Goal: Transaction & Acquisition: Complete application form

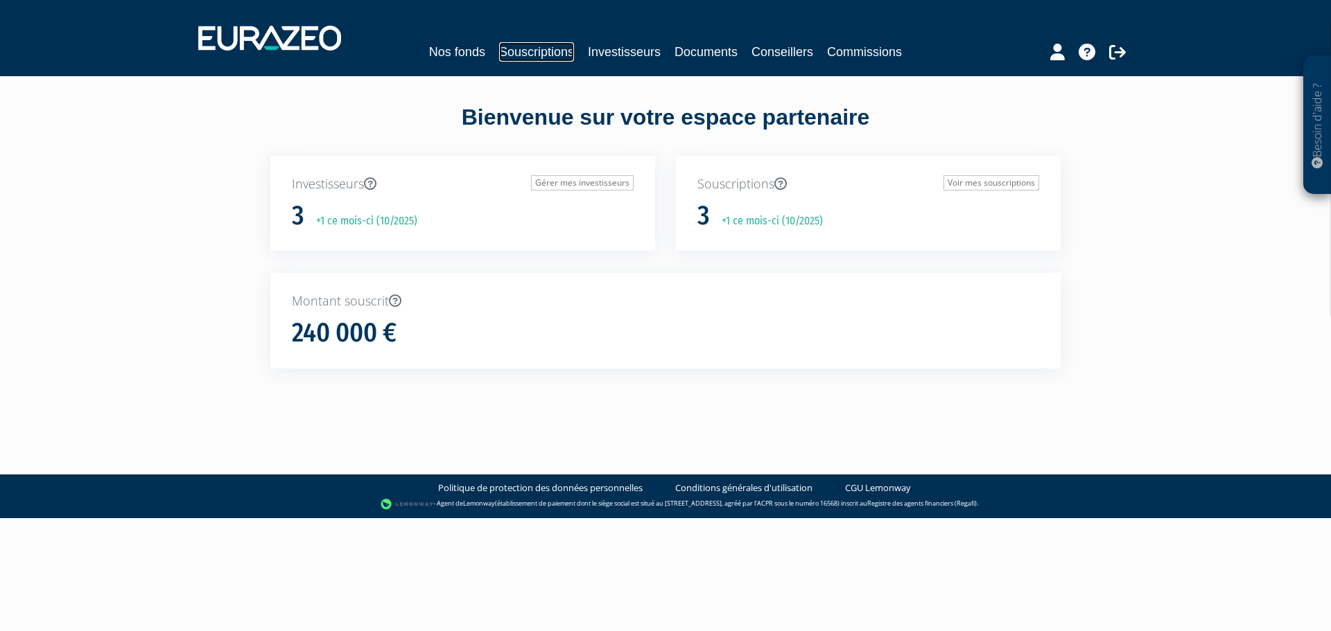
click at [548, 53] on link "Souscriptions" at bounding box center [536, 51] width 75 height 19
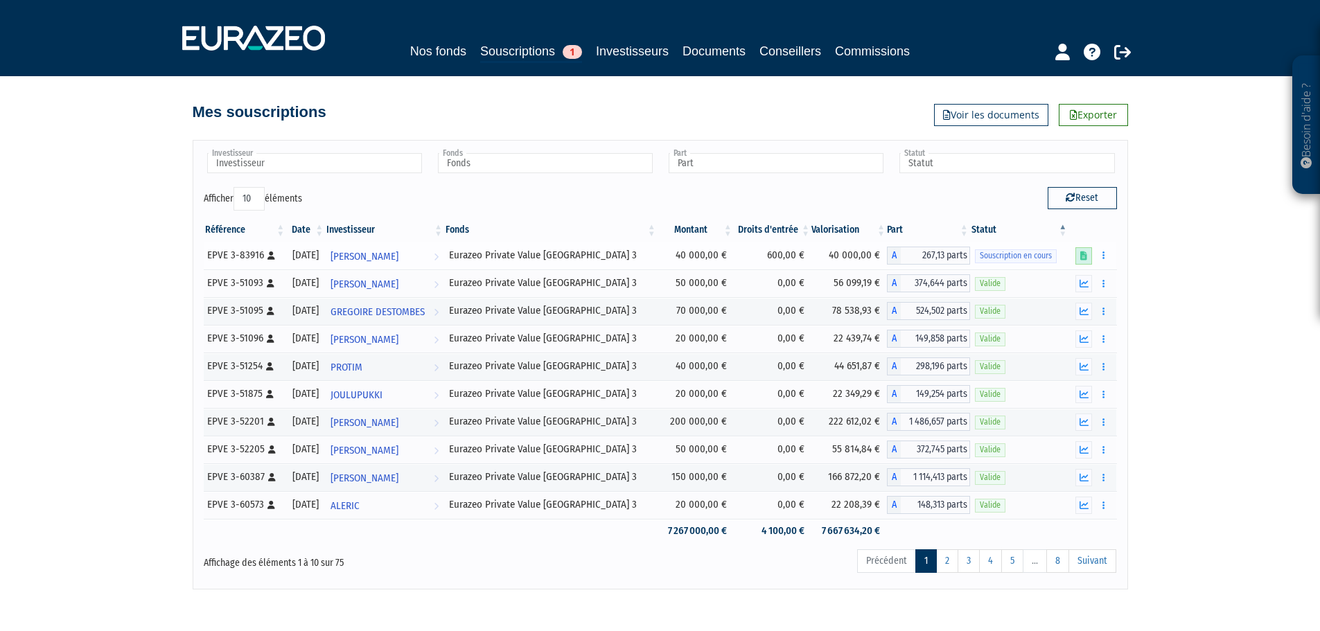
click at [1085, 256] on icon at bounding box center [1084, 256] width 7 height 9
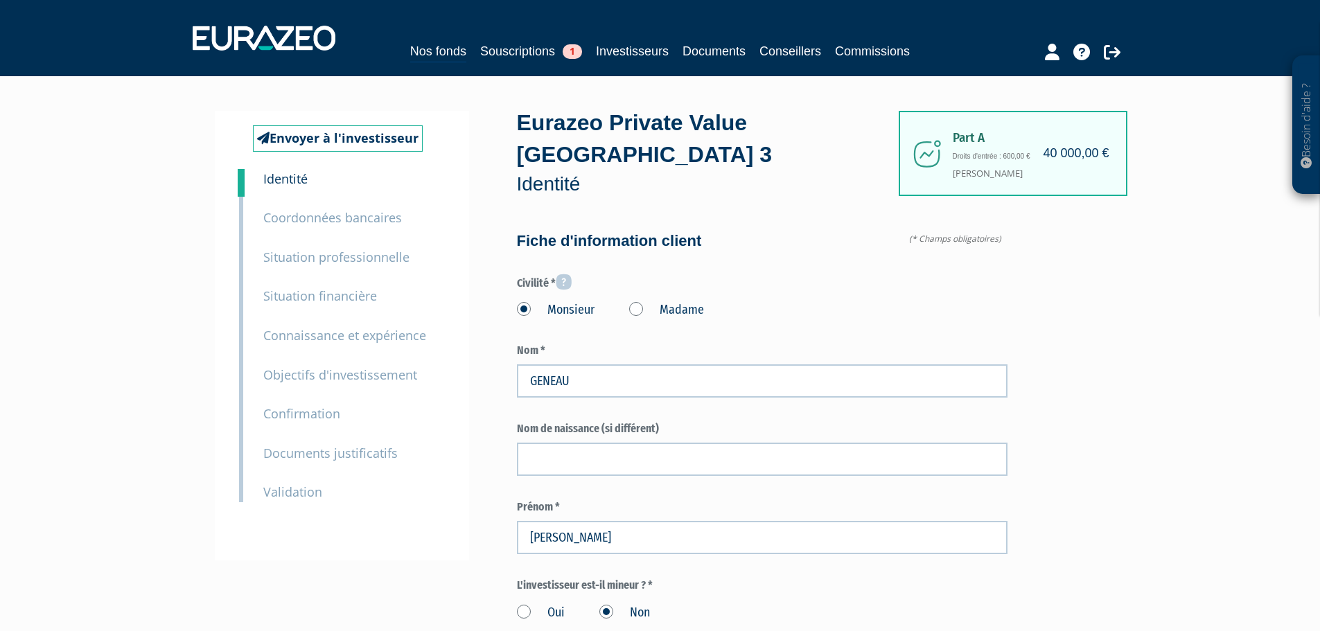
click at [321, 215] on small "Coordonnées bancaires" at bounding box center [332, 217] width 139 height 17
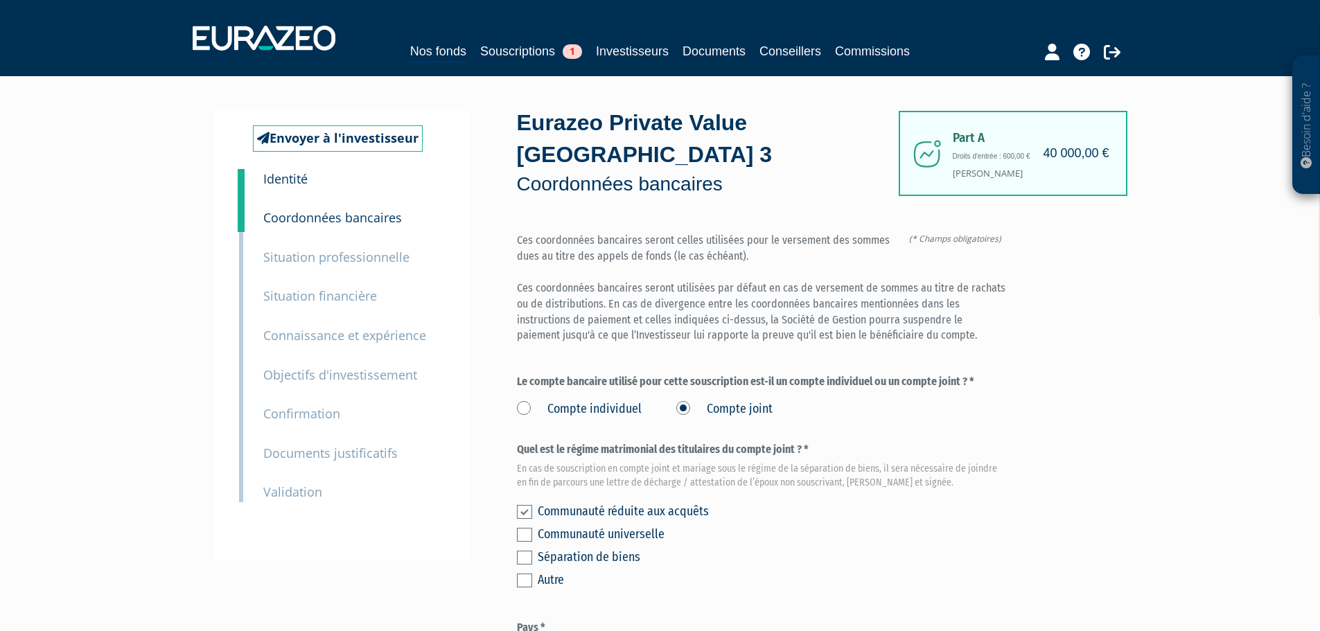
click at [521, 505] on label at bounding box center [524, 512] width 15 height 14
click at [0, 0] on input "checkbox" at bounding box center [0, 0] width 0 height 0
click at [322, 259] on small "Situation professionnelle" at bounding box center [336, 257] width 146 height 17
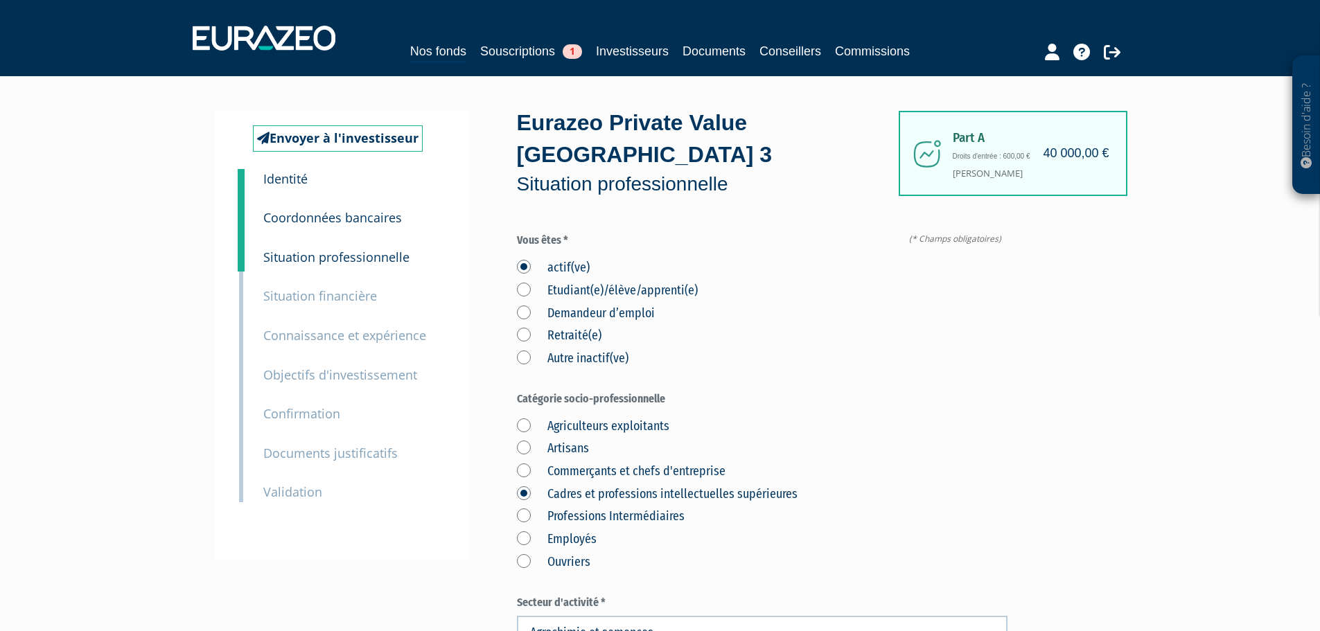
click at [339, 297] on small "Situation financière" at bounding box center [320, 296] width 114 height 17
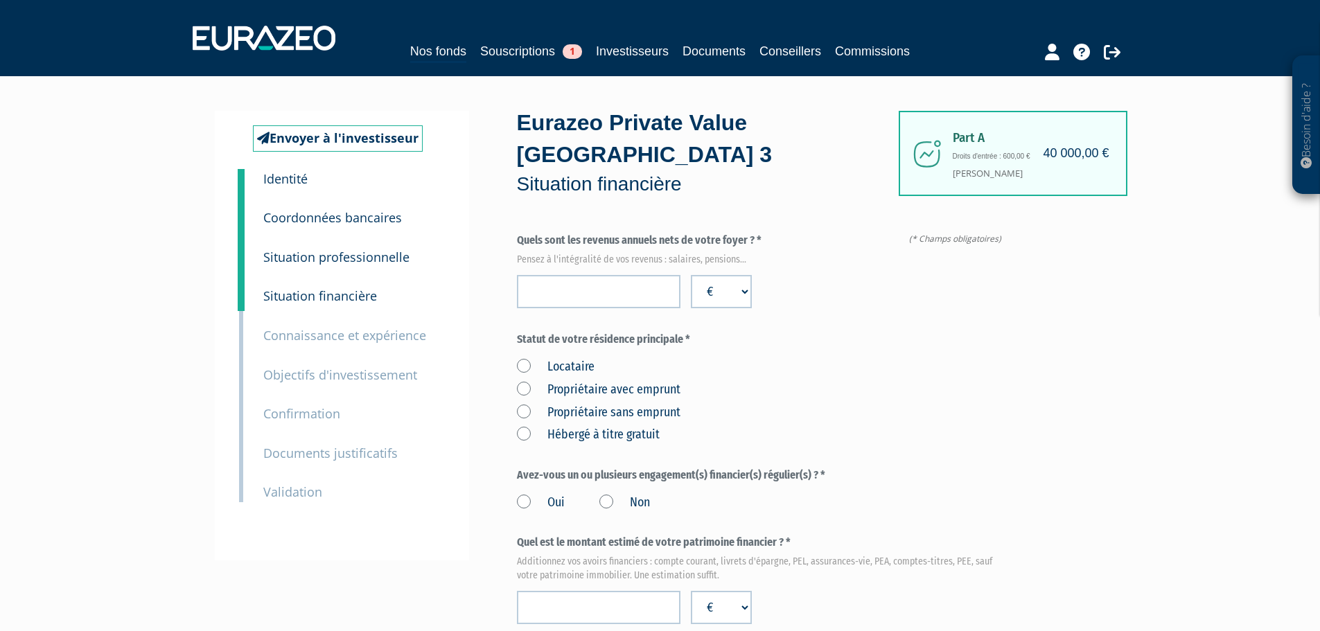
click at [330, 336] on small "Connaissance et expérience" at bounding box center [344, 335] width 163 height 17
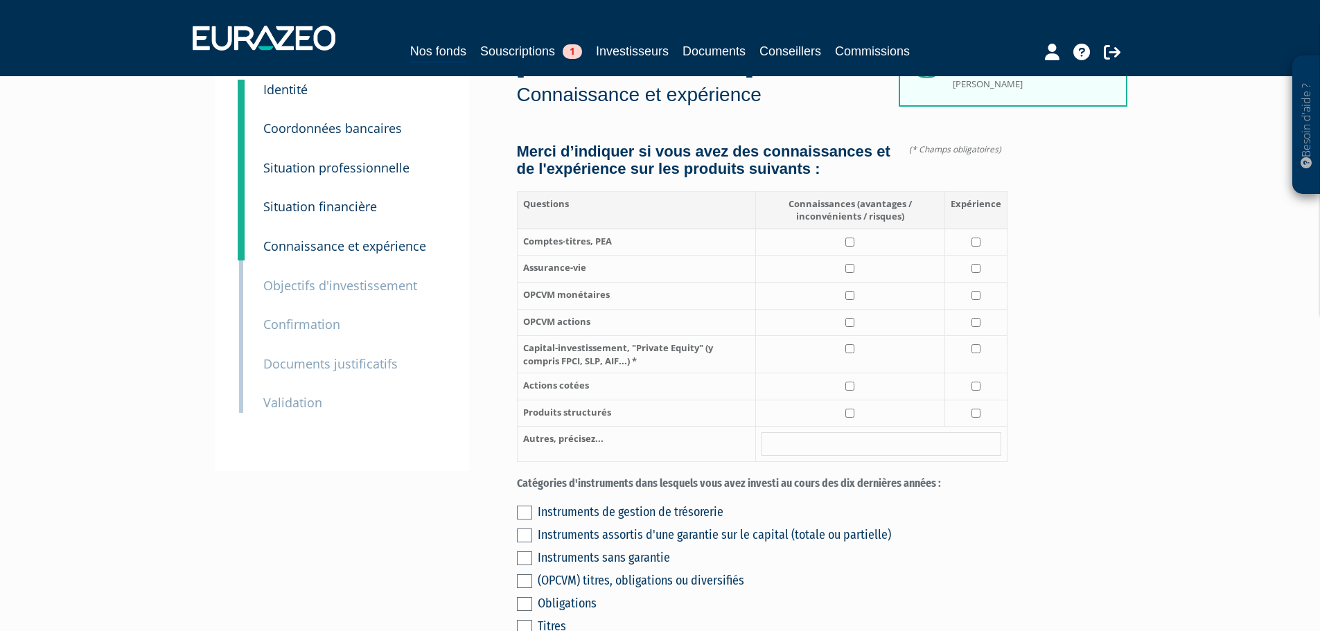
scroll to position [69, 0]
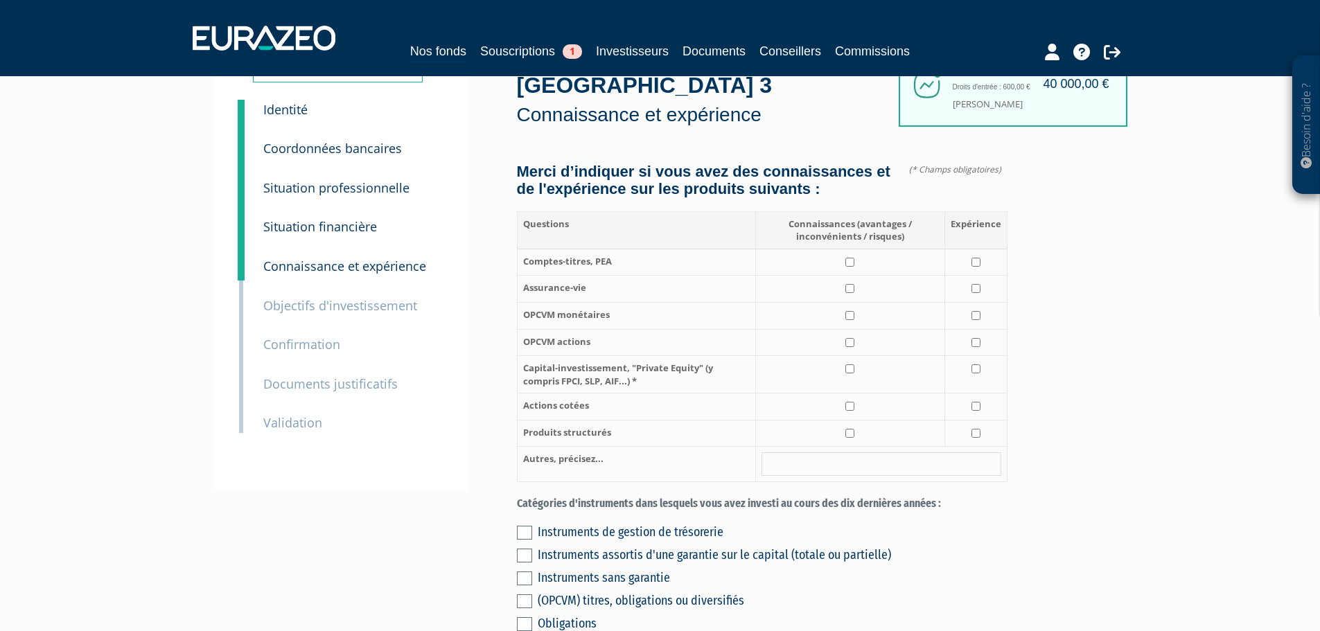
click at [311, 383] on small "Documents justificatifs" at bounding box center [330, 384] width 134 height 17
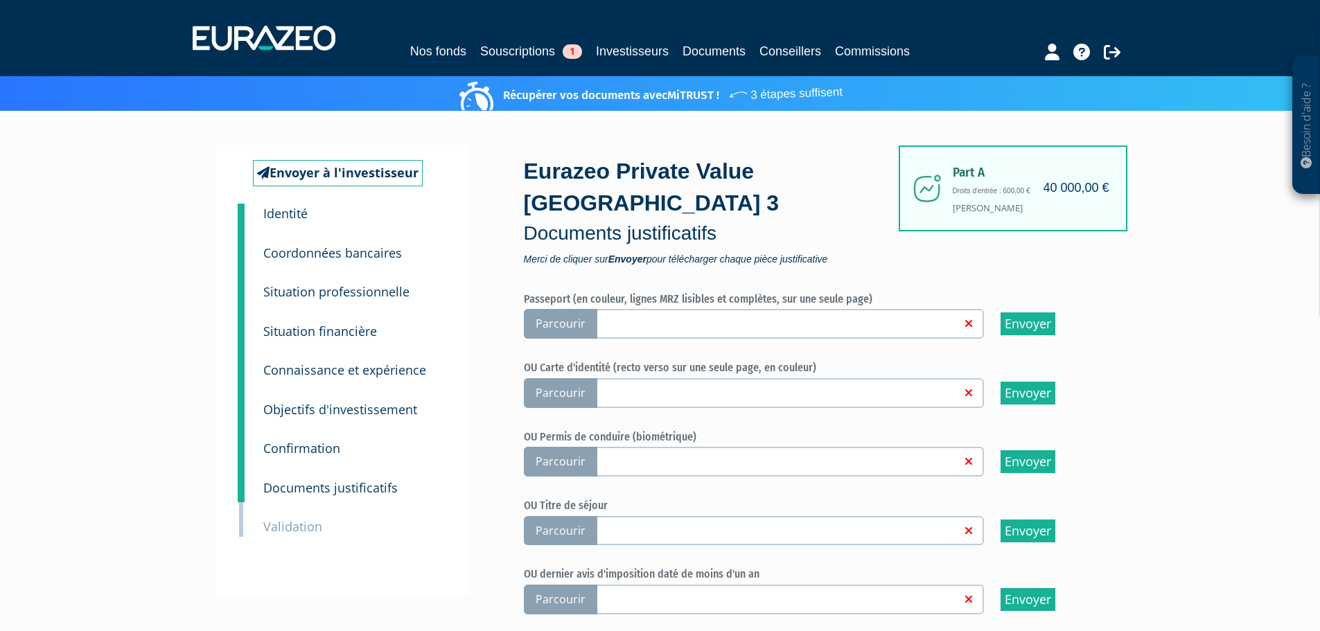
click at [345, 369] on small "Connaissance et expérience" at bounding box center [344, 370] width 163 height 17
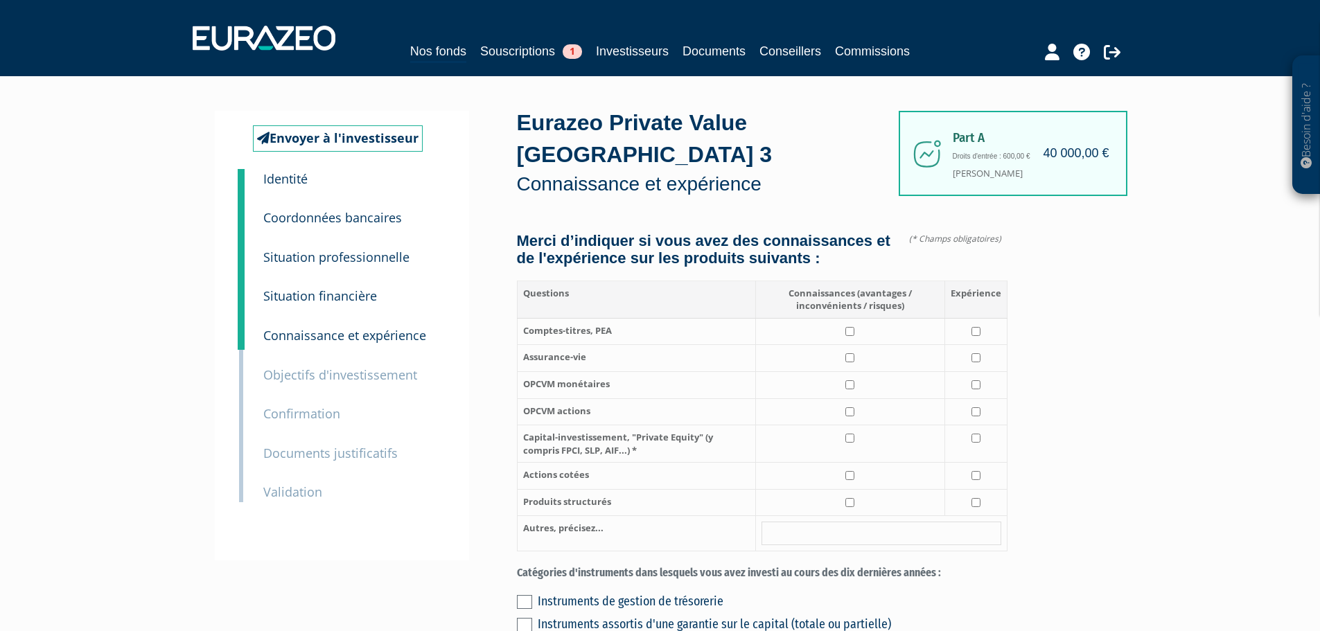
click at [351, 375] on small "Objectifs d'investissement" at bounding box center [340, 375] width 154 height 17
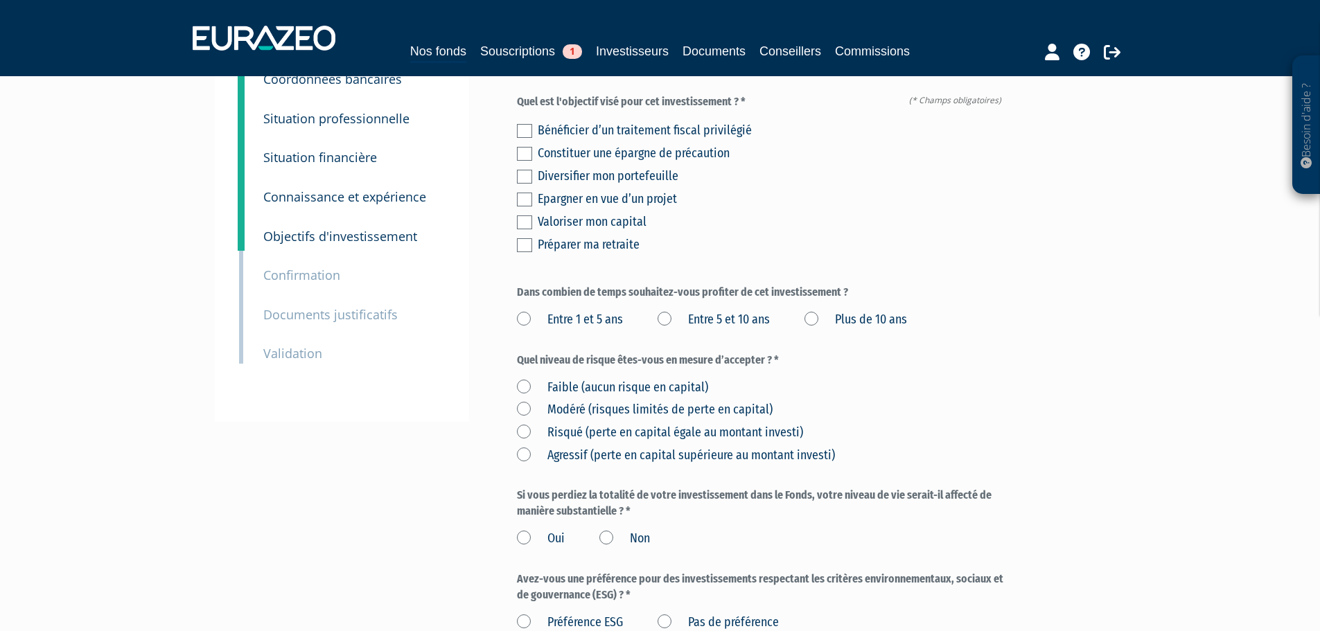
scroll to position [208, 0]
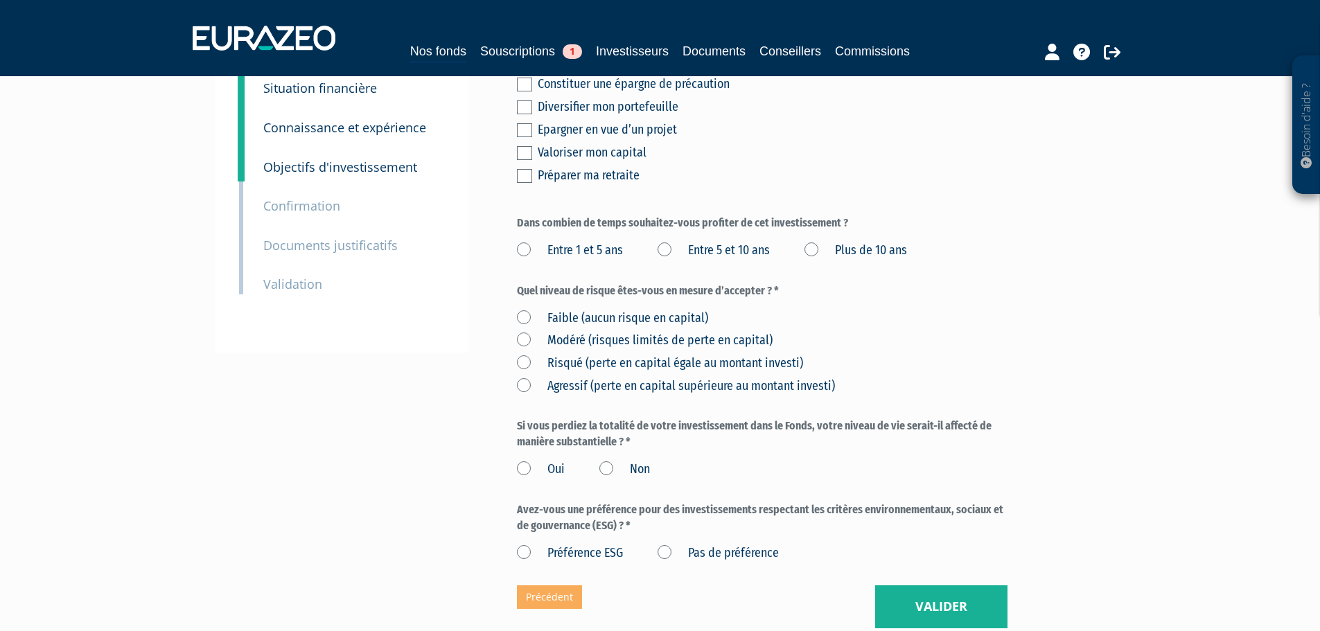
click at [282, 202] on small "Confirmation" at bounding box center [301, 206] width 77 height 17
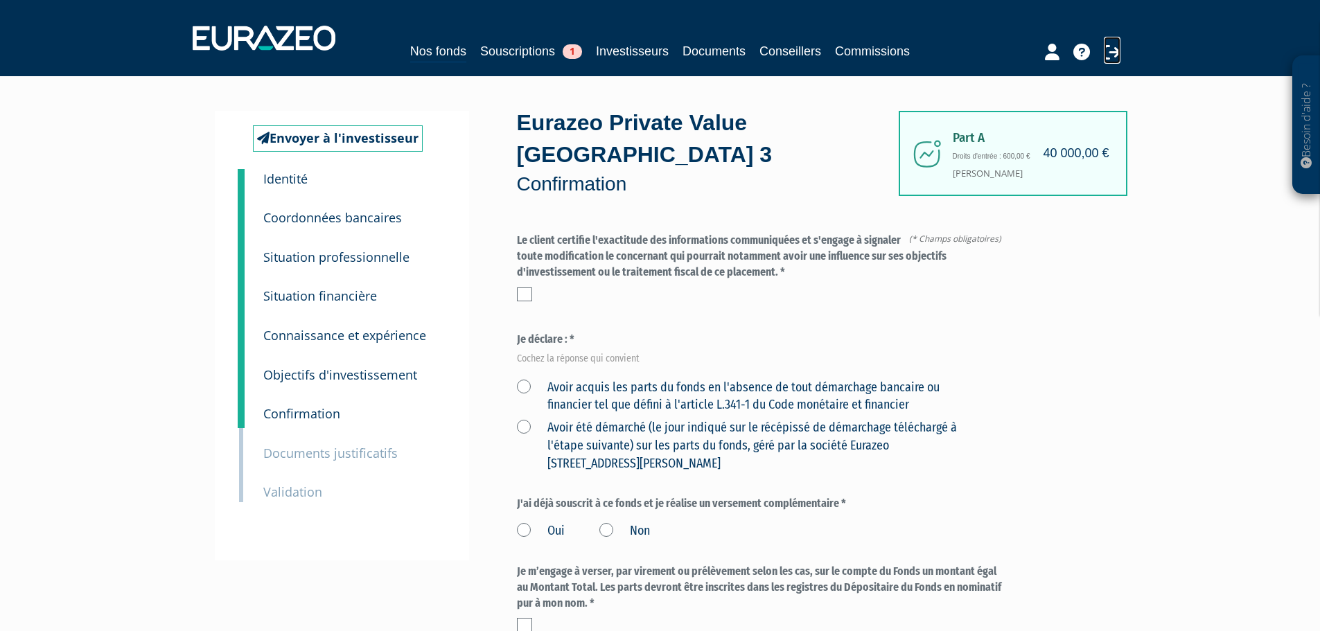
click at [1114, 51] on icon at bounding box center [1112, 52] width 17 height 17
